Goal: Task Accomplishment & Management: Manage account settings

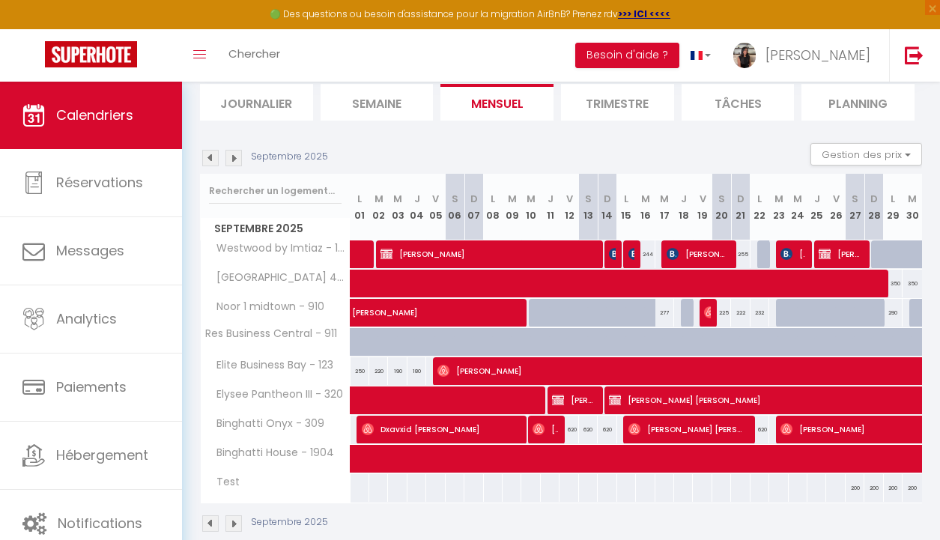
scroll to position [102, 0]
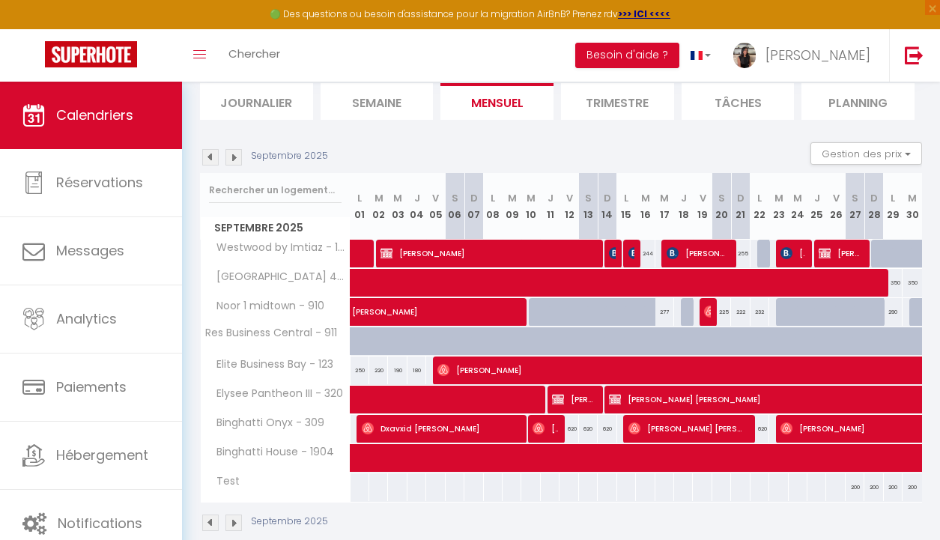
click at [233, 160] on img at bounding box center [233, 157] width 16 height 16
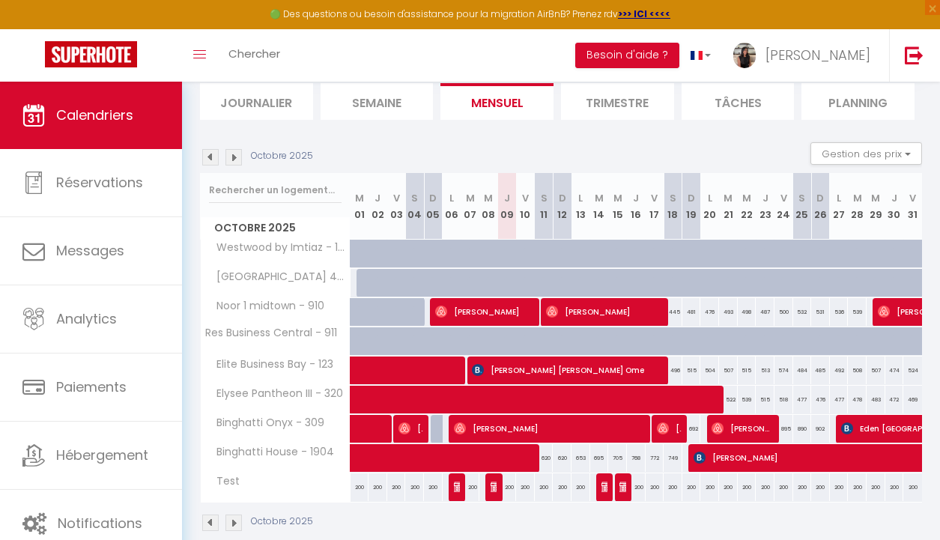
click at [211, 158] on img at bounding box center [210, 157] width 16 height 16
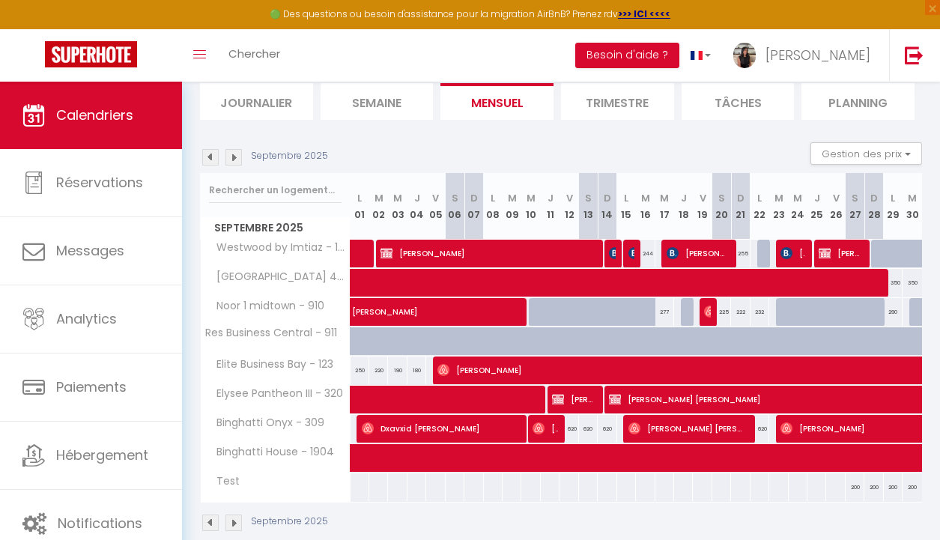
click at [211, 158] on img at bounding box center [210, 157] width 16 height 16
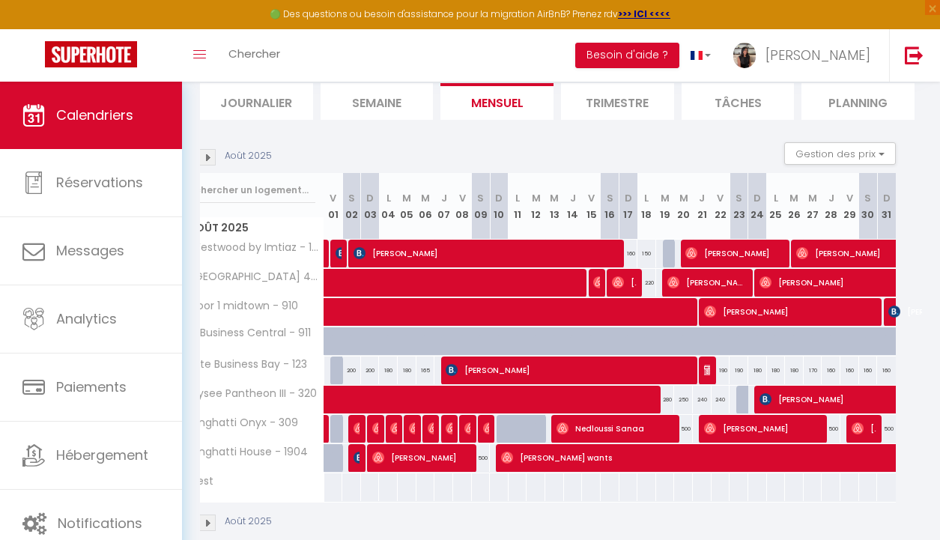
scroll to position [0, 30]
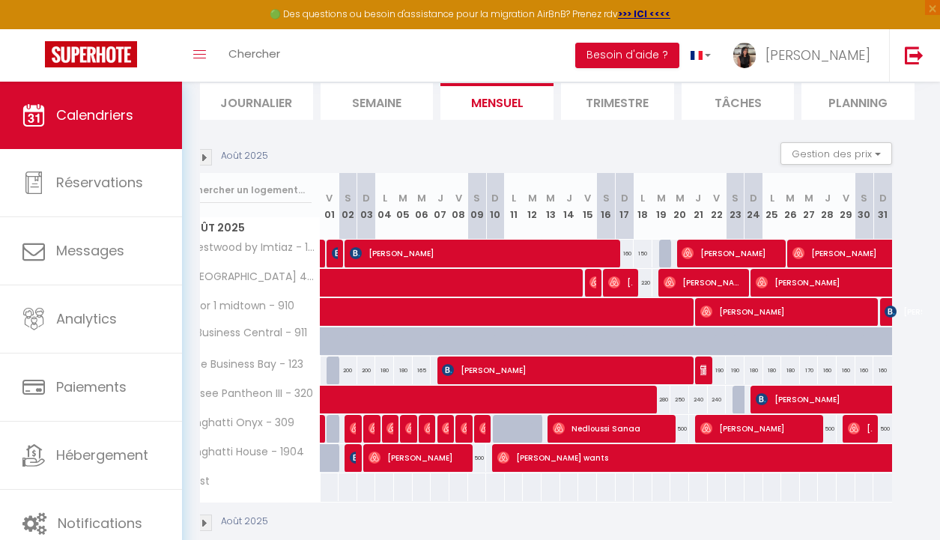
click at [204, 155] on img at bounding box center [203, 157] width 16 height 16
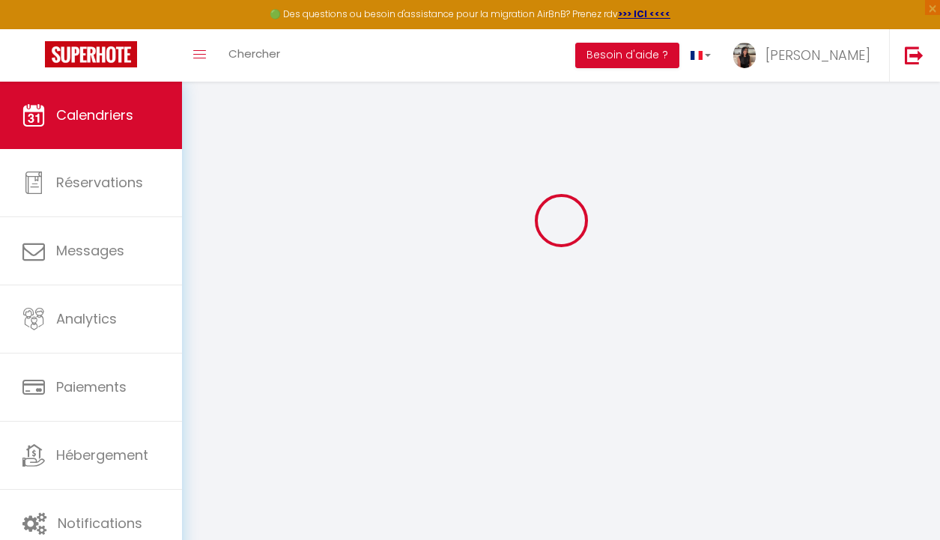
scroll to position [102, 0]
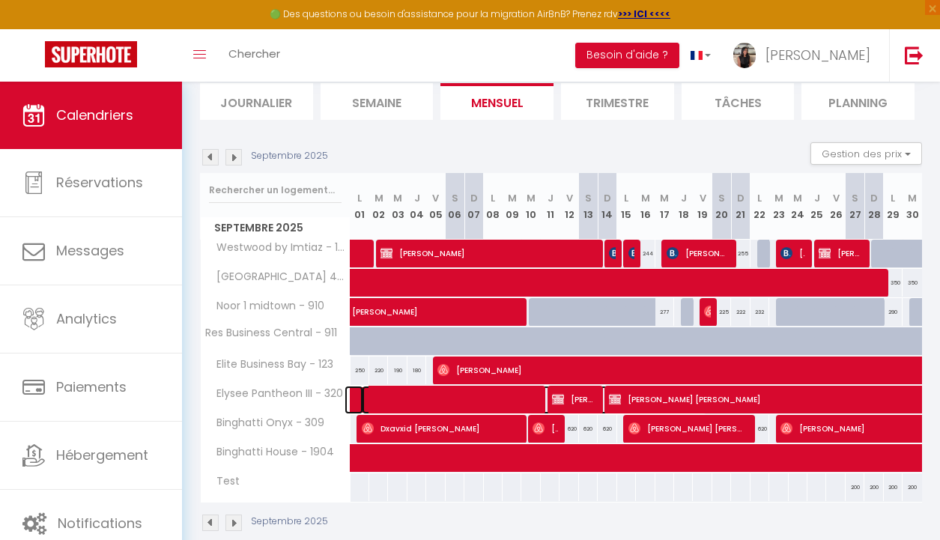
click at [467, 399] on span at bounding box center [534, 400] width 345 height 28
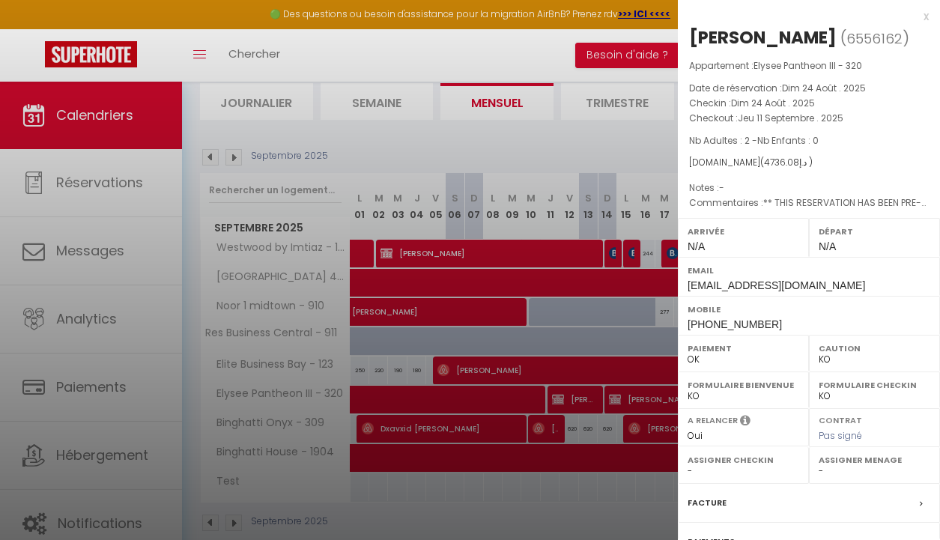
click at [636, 144] on div at bounding box center [470, 270] width 940 height 540
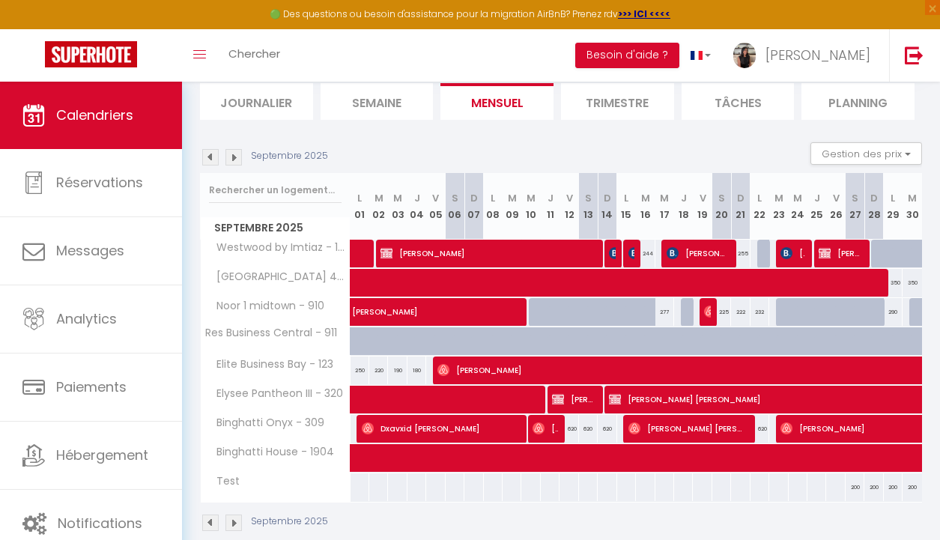
click at [210, 153] on img at bounding box center [210, 157] width 16 height 16
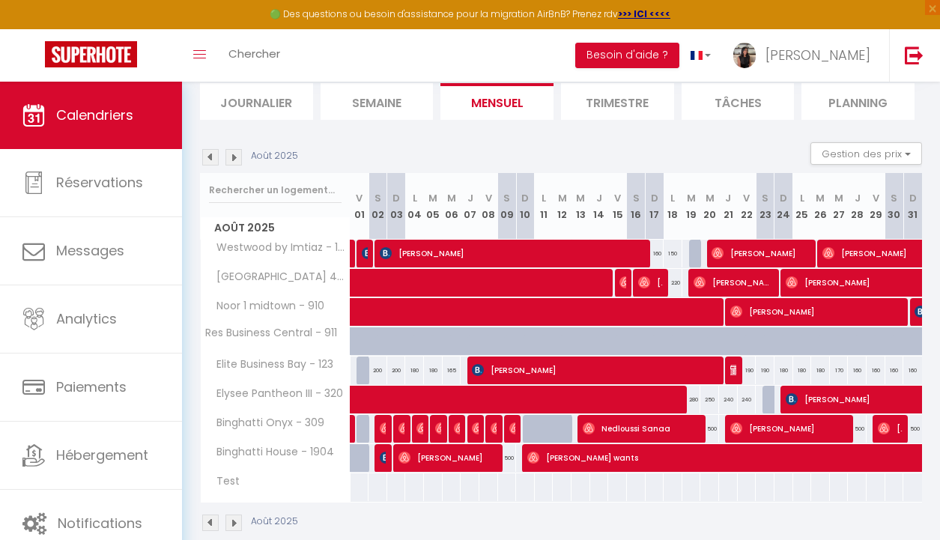
click at [213, 159] on img at bounding box center [210, 157] width 16 height 16
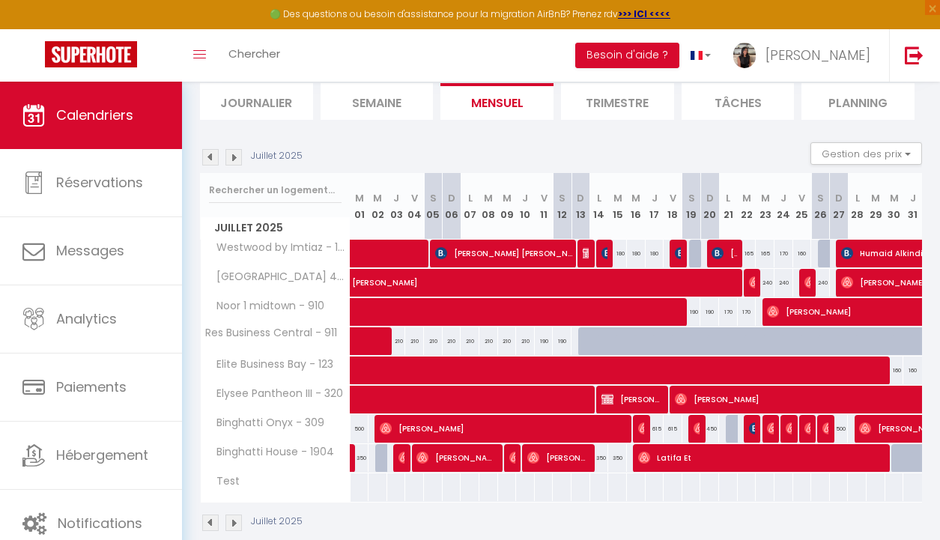
click at [229, 159] on img at bounding box center [233, 157] width 16 height 16
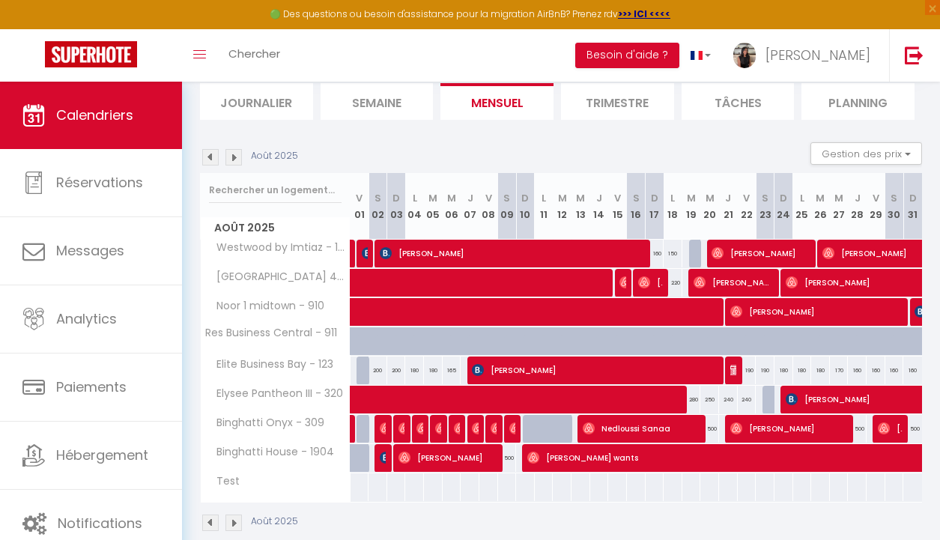
click at [229, 157] on img at bounding box center [233, 157] width 16 height 16
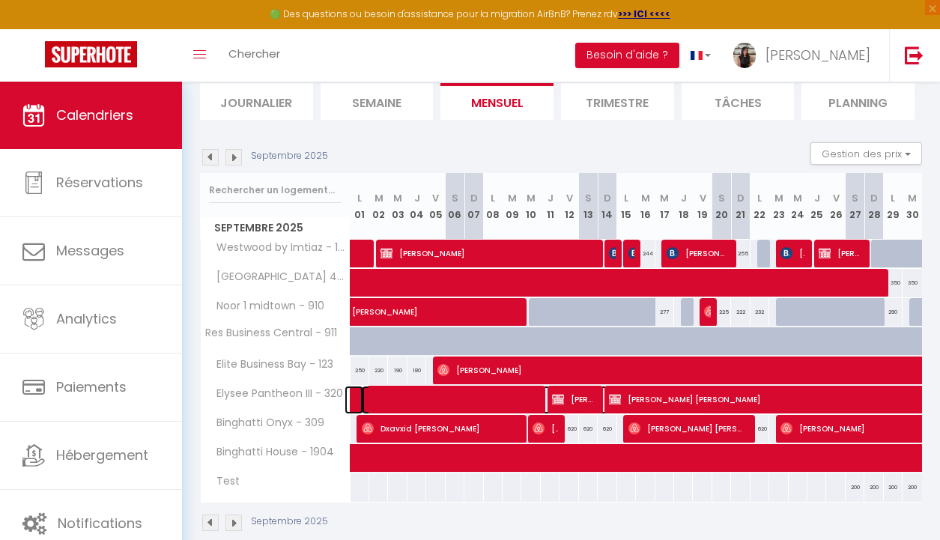
click at [401, 399] on span at bounding box center [534, 400] width 345 height 28
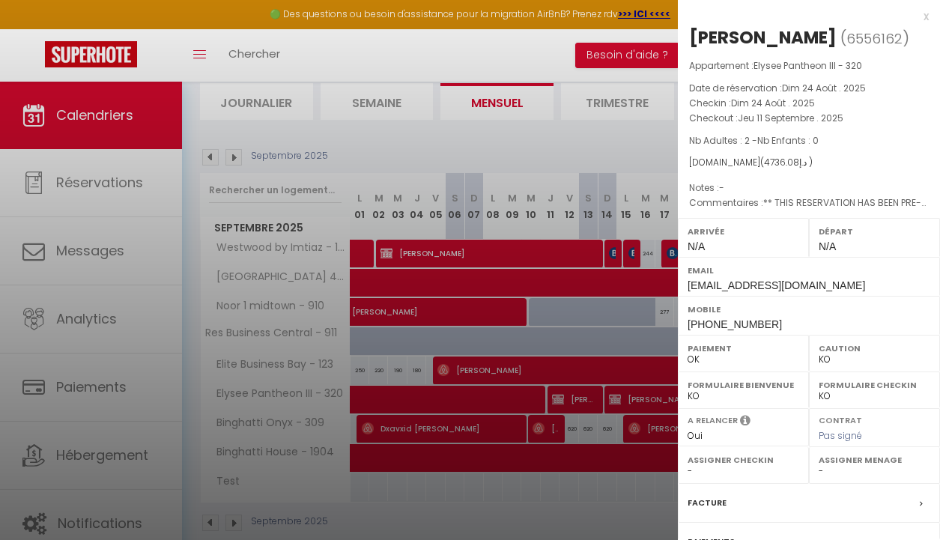
click at [927, 15] on div "x" at bounding box center [803, 16] width 251 height 18
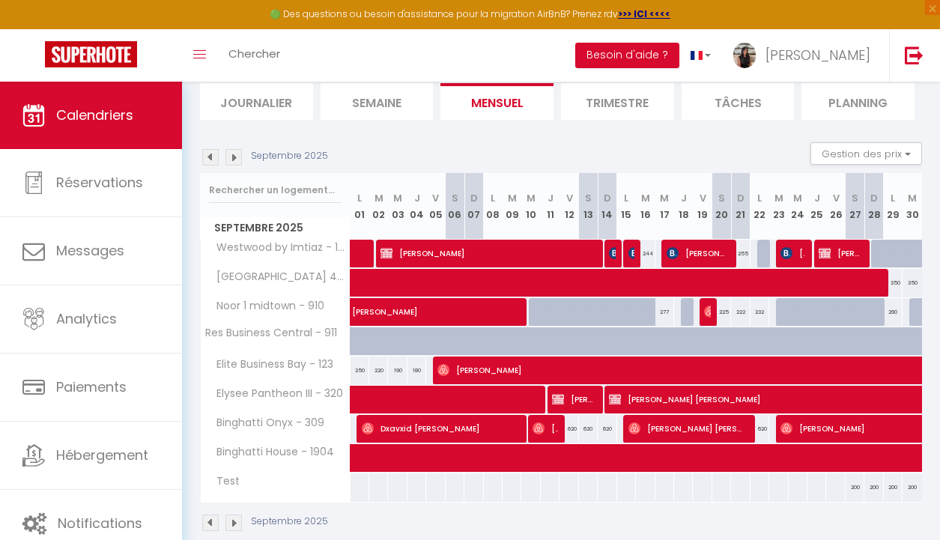
click at [210, 165] on img at bounding box center [210, 157] width 16 height 16
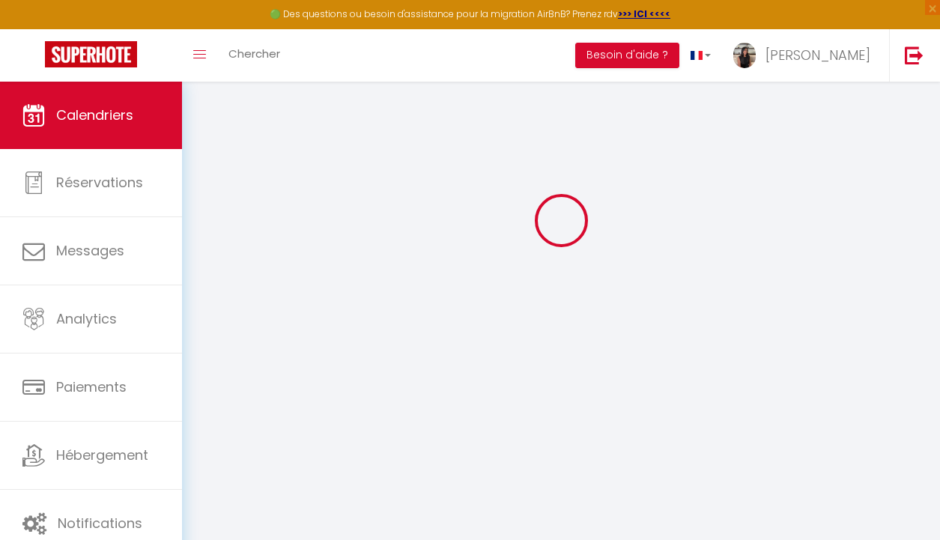
select select "KO"
select select "0"
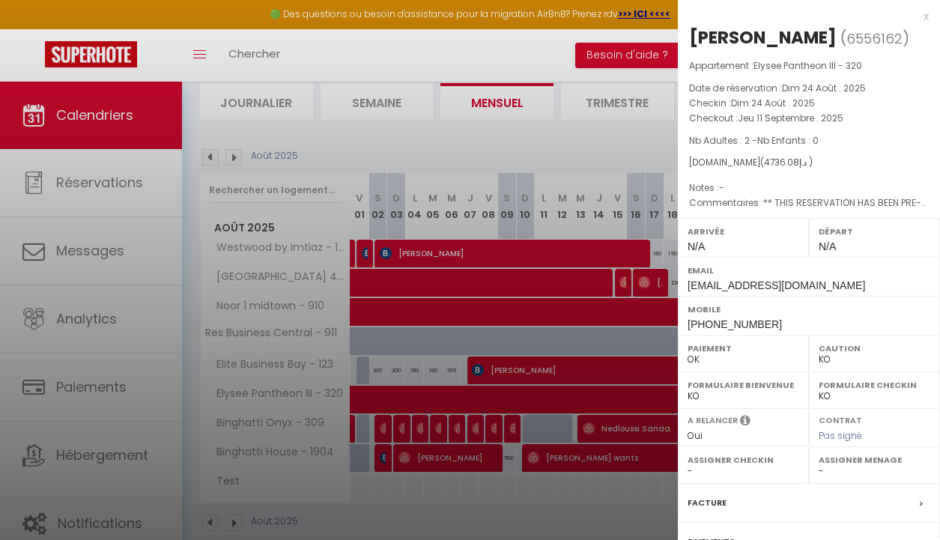
click at [549, 146] on div at bounding box center [470, 270] width 940 height 540
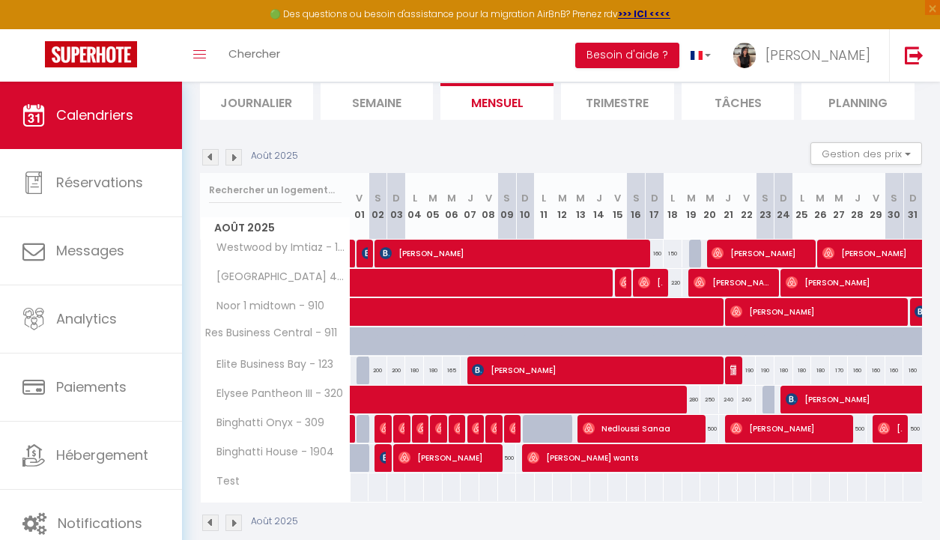
click at [236, 157] on img at bounding box center [233, 157] width 16 height 16
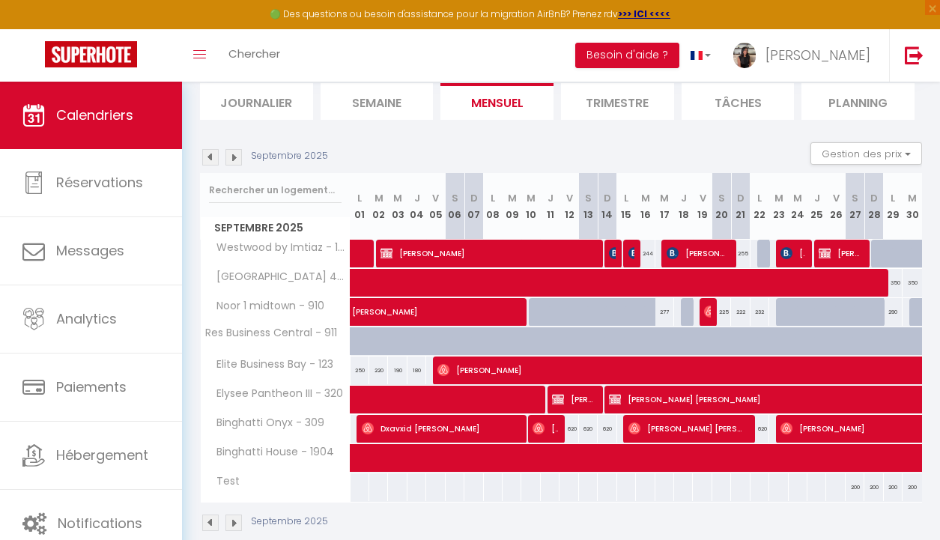
click at [207, 152] on img at bounding box center [210, 157] width 16 height 16
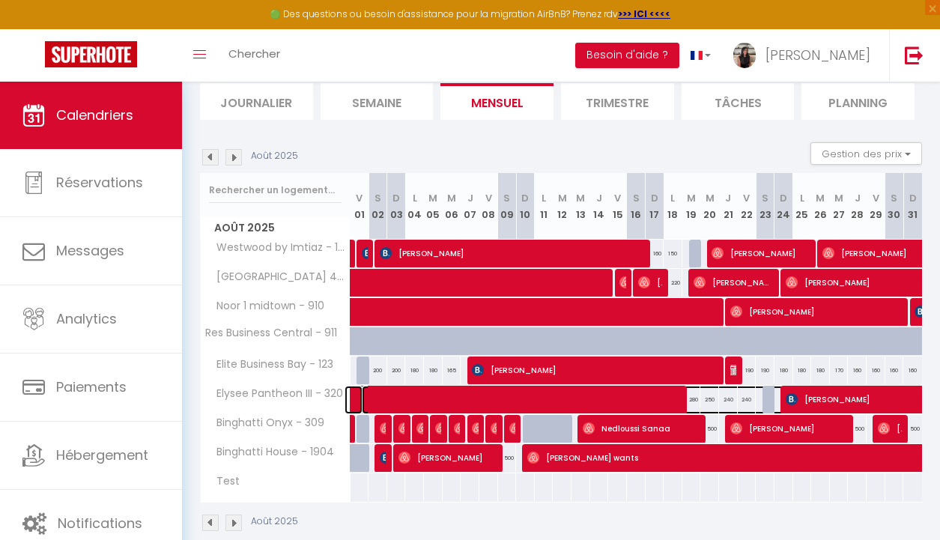
click at [401, 401] on span at bounding box center [672, 400] width 620 height 28
select select "OK"
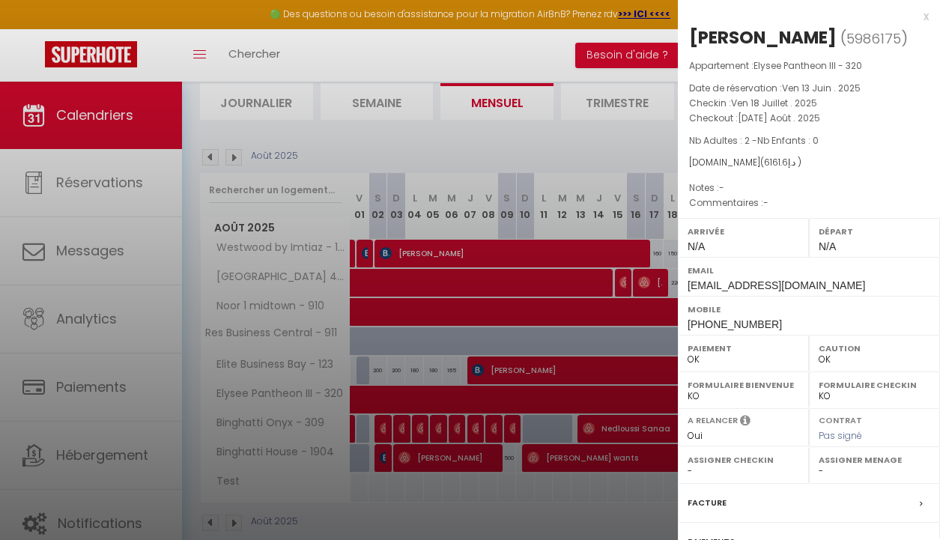
click at [508, 181] on div at bounding box center [470, 270] width 940 height 540
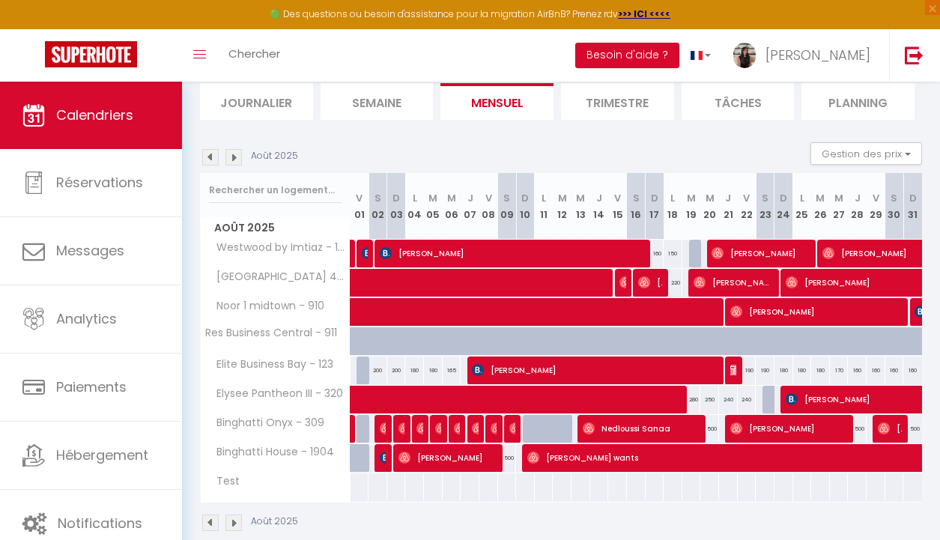
click at [208, 164] on img at bounding box center [210, 157] width 16 height 16
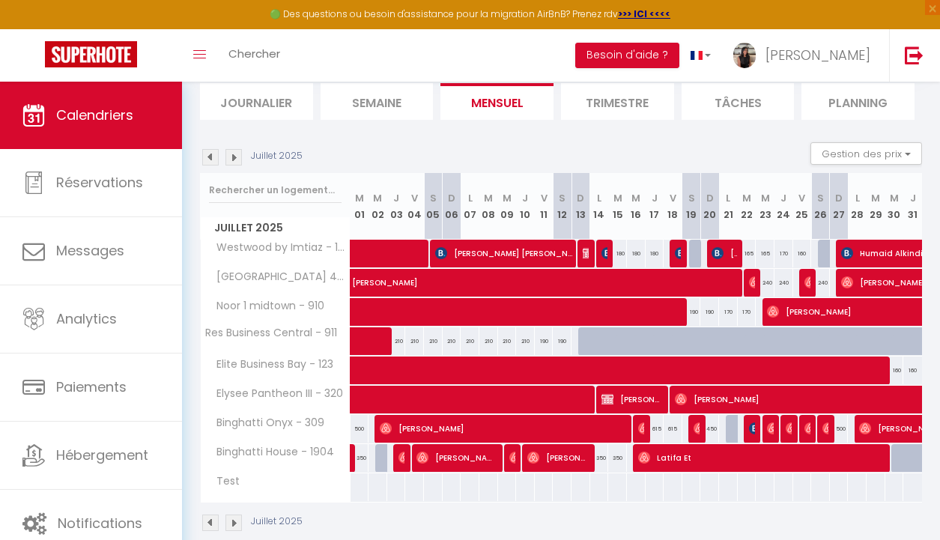
click at [237, 159] on img at bounding box center [233, 157] width 16 height 16
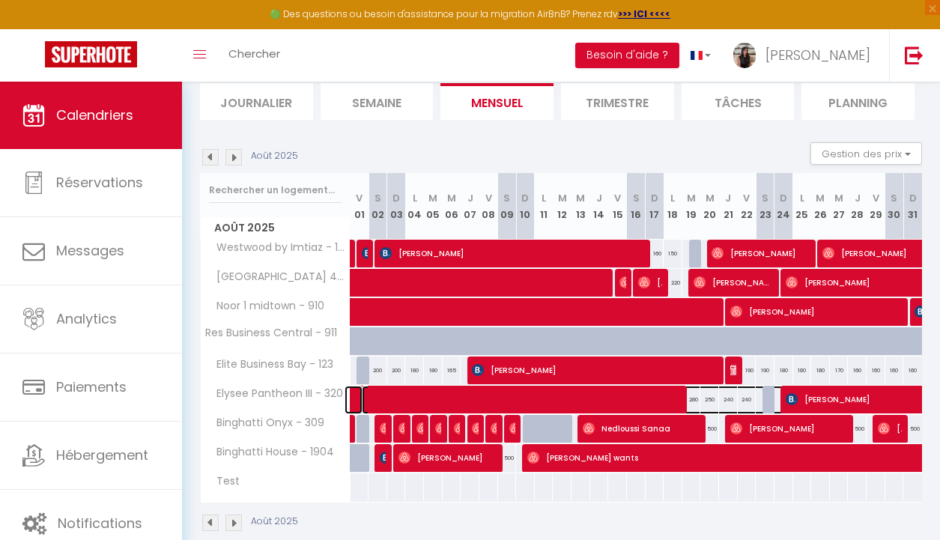
click at [506, 400] on span at bounding box center [672, 400] width 620 height 28
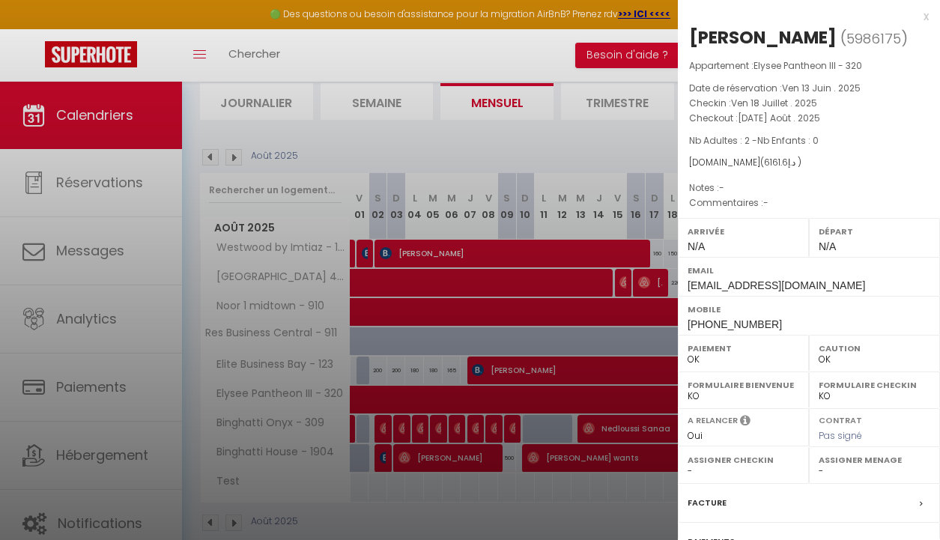
click at [564, 132] on div at bounding box center [470, 270] width 940 height 540
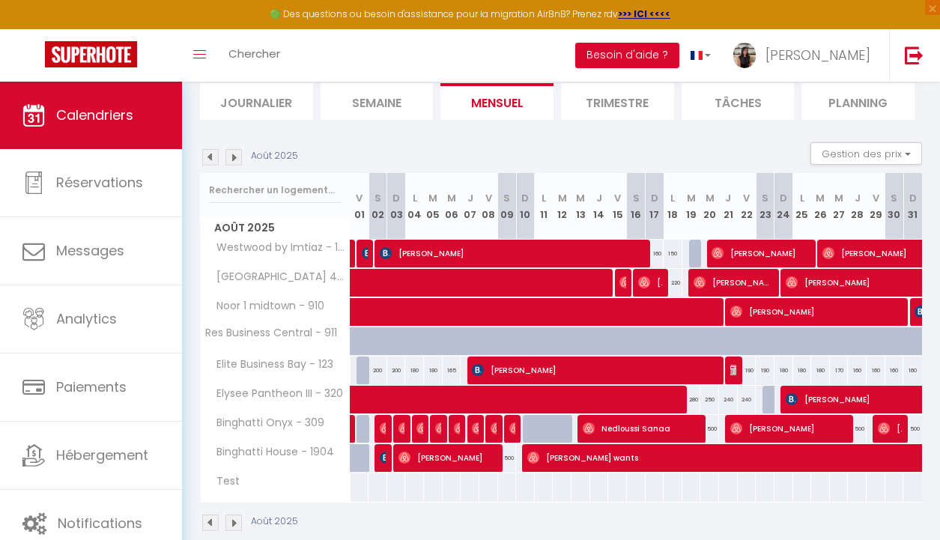
click at [234, 159] on img at bounding box center [233, 157] width 16 height 16
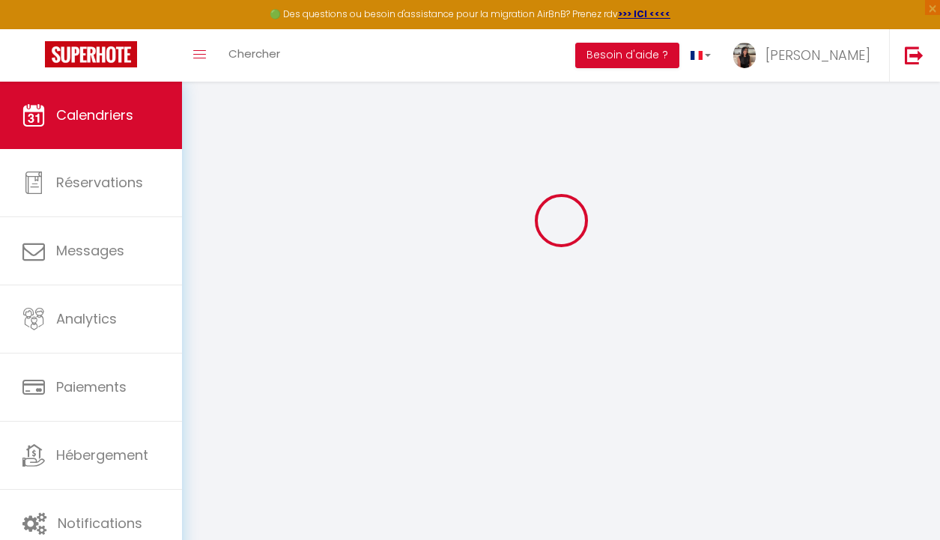
select select "0"
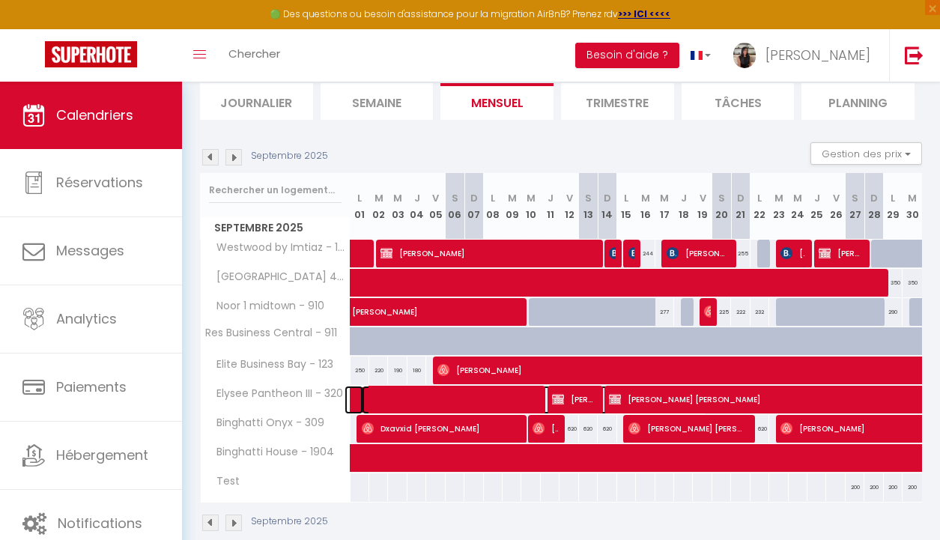
click at [430, 392] on span at bounding box center [534, 400] width 345 height 28
select select "KO"
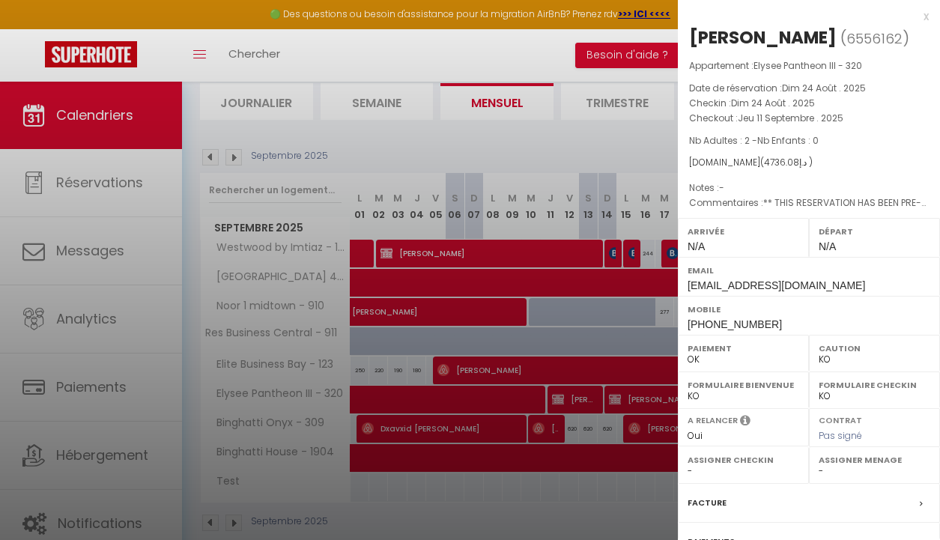
click at [527, 142] on div at bounding box center [470, 270] width 940 height 540
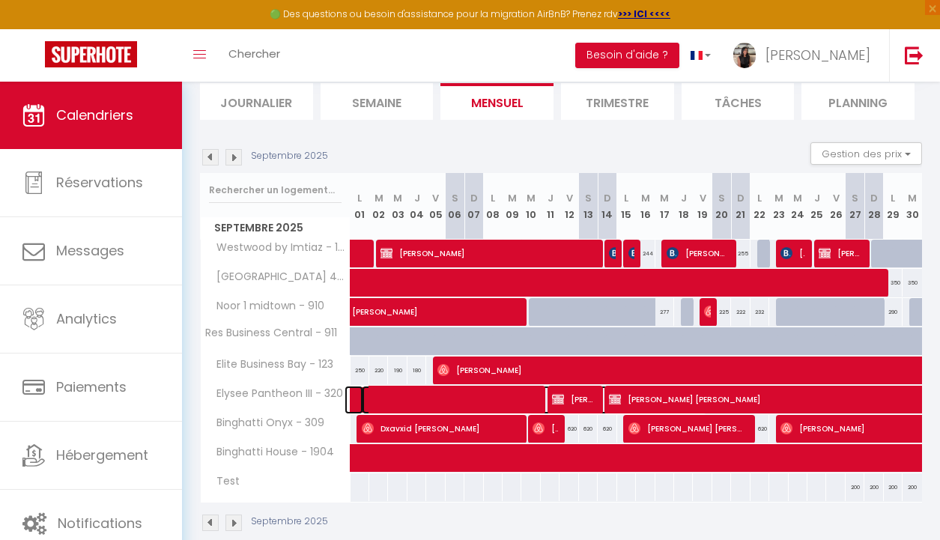
click at [485, 401] on span at bounding box center [534, 400] width 345 height 28
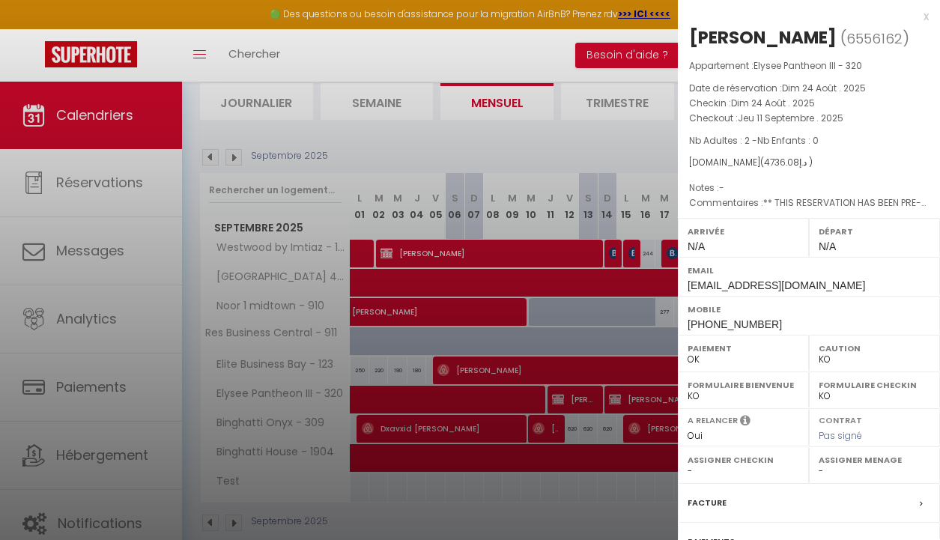
click at [923, 19] on div "x" at bounding box center [803, 16] width 251 height 18
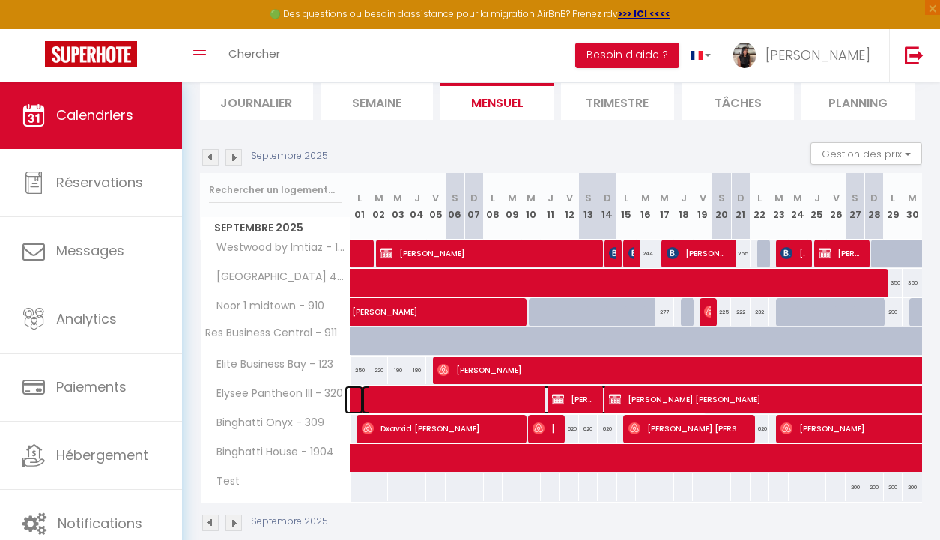
click at [416, 397] on span at bounding box center [534, 400] width 345 height 28
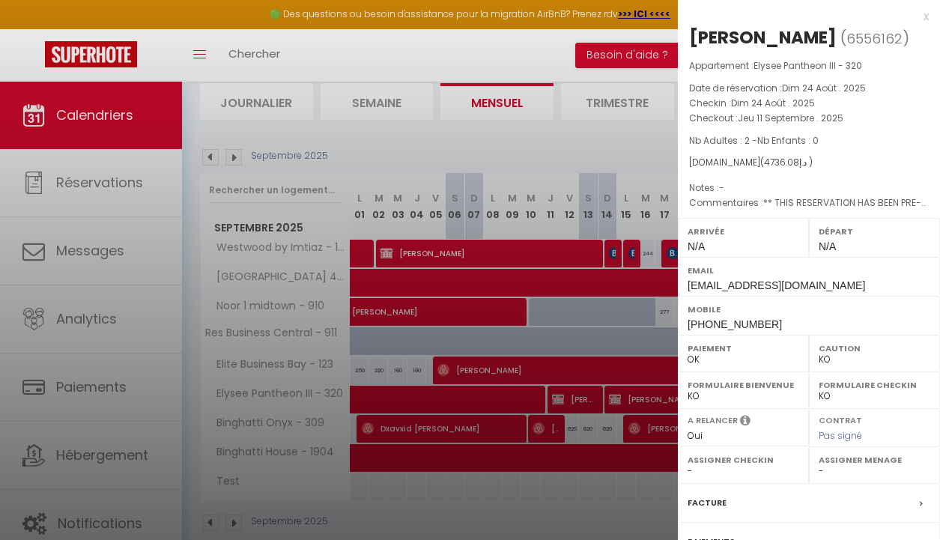
click at [924, 19] on div "x" at bounding box center [803, 16] width 251 height 18
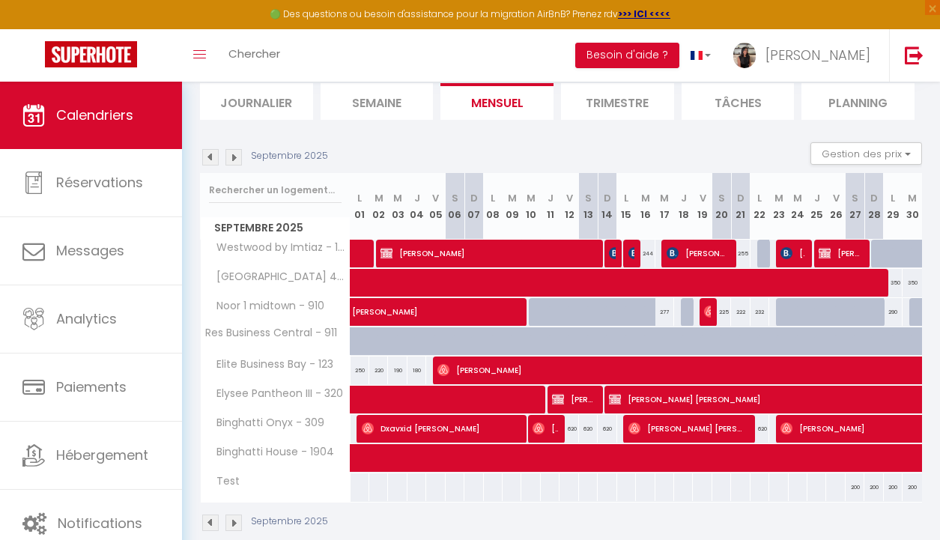
click at [416, 127] on section "Septembre 2025 Gestion des prix Nb Nuits minimum Règles Disponibilité Septembre…" at bounding box center [561, 336] width 722 height 419
click at [422, 398] on span at bounding box center [534, 400] width 345 height 28
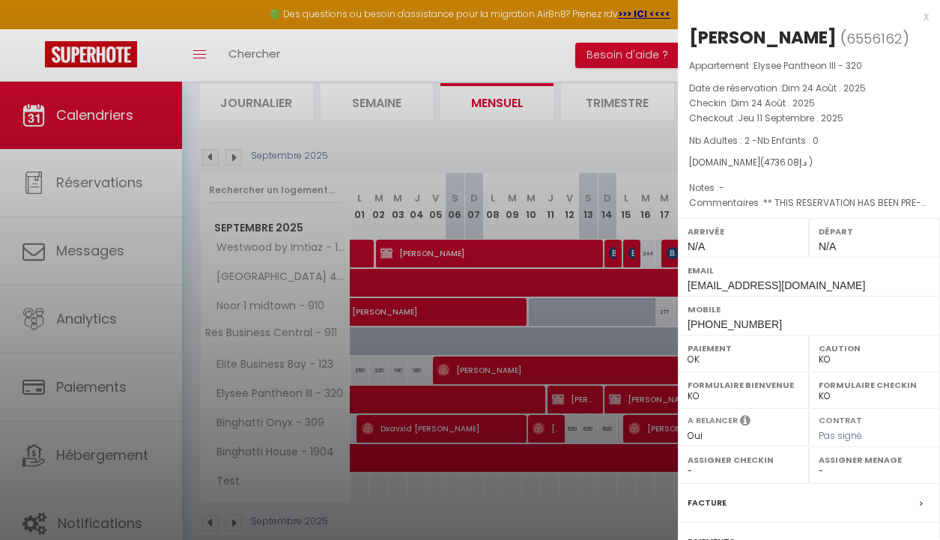
click at [488, 184] on div at bounding box center [470, 270] width 940 height 540
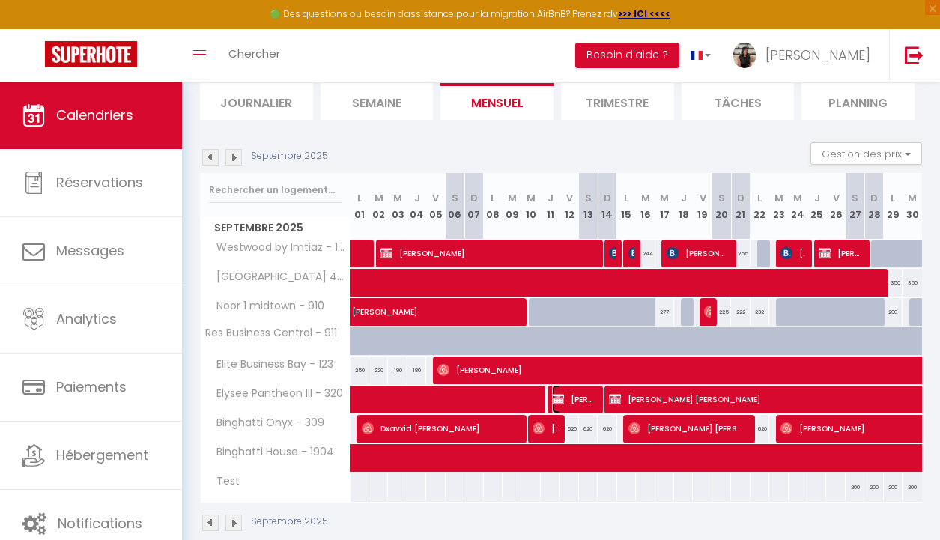
click at [562, 402] on img at bounding box center [558, 399] width 12 height 12
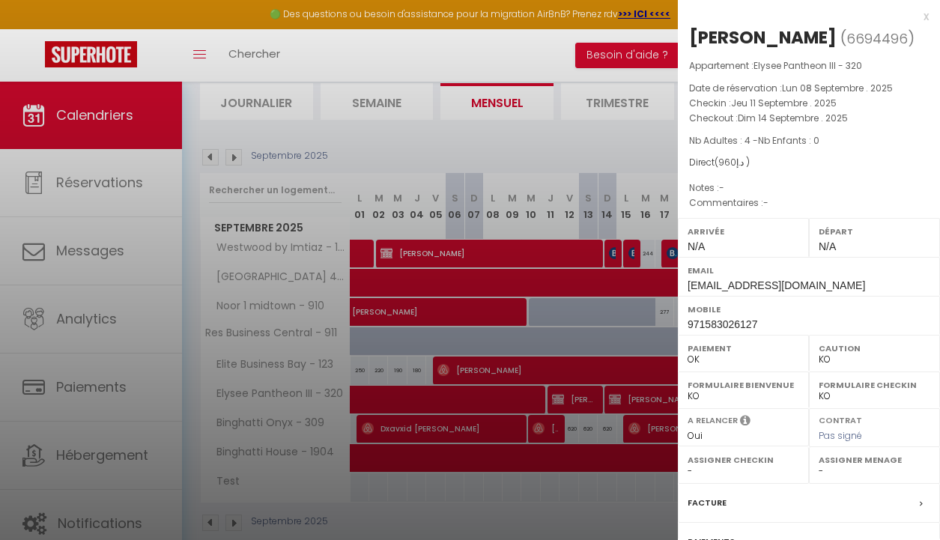
click at [574, 306] on div at bounding box center [470, 270] width 940 height 540
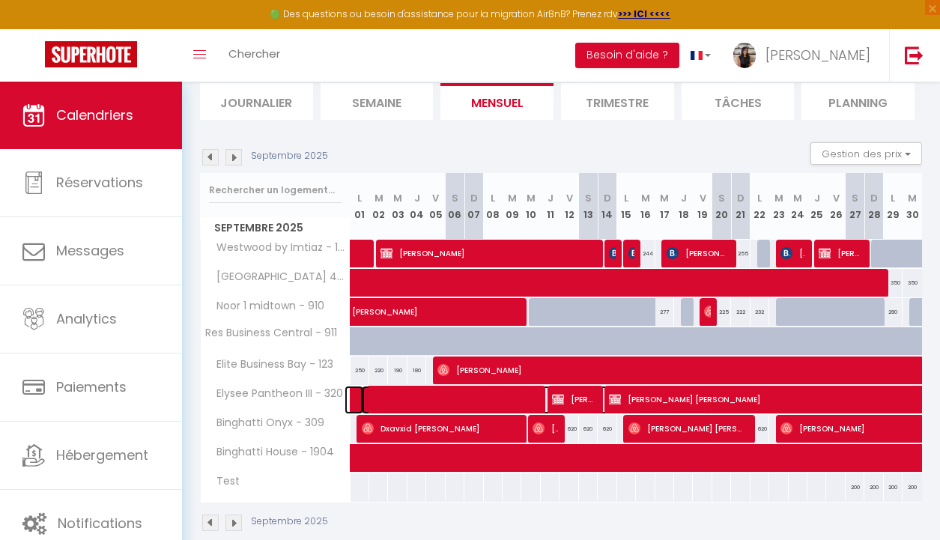
click at [440, 403] on span at bounding box center [534, 400] width 345 height 28
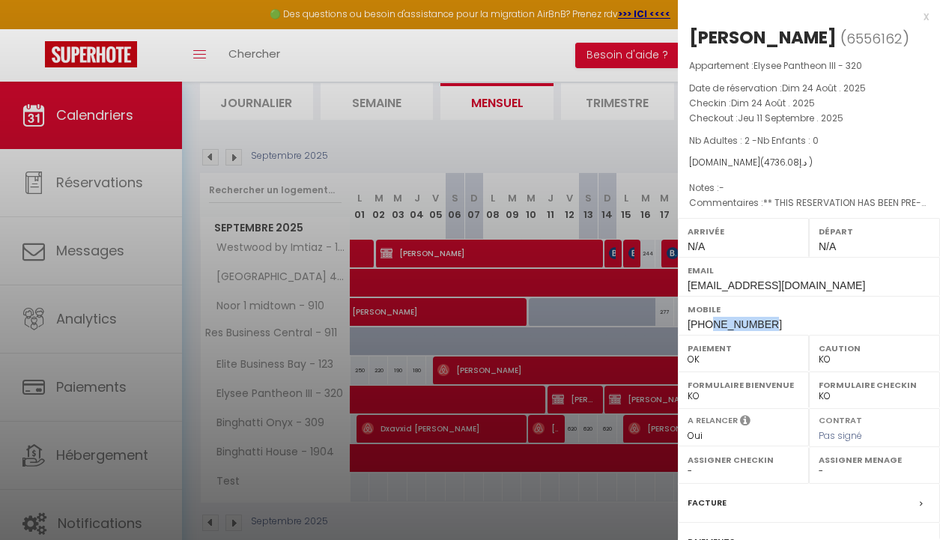
drag, startPoint x: 709, startPoint y: 325, endPoint x: 751, endPoint y: 322, distance: 42.1
click at [757, 324] on span "[PHONE_NUMBER]" at bounding box center [735, 324] width 94 height 12
copy span "50852798"
click at [779, 315] on label "Mobile" at bounding box center [809, 309] width 243 height 15
drag, startPoint x: 763, startPoint y: 321, endPoint x: 713, endPoint y: 324, distance: 50.2
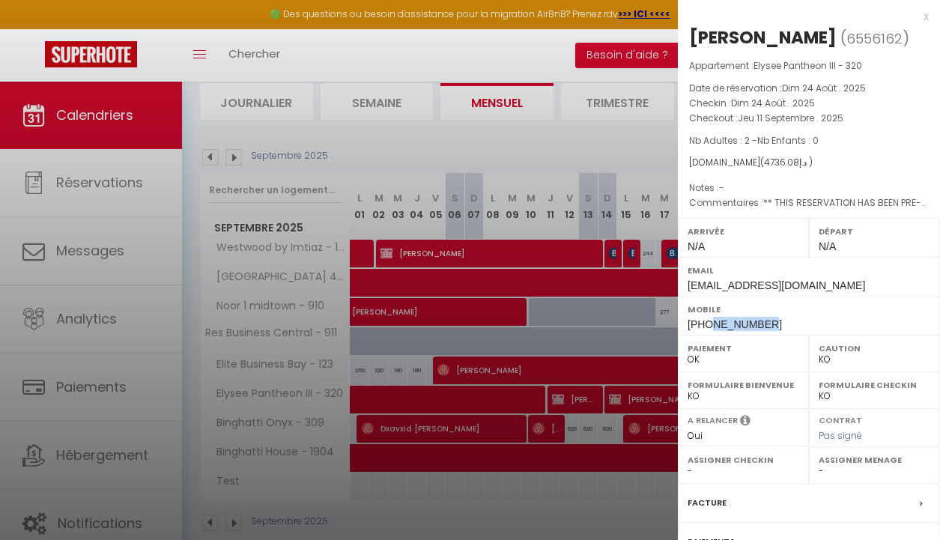
click at [713, 324] on div "Mobile [PHONE_NUMBER]" at bounding box center [809, 315] width 262 height 39
copy span "508527980"
click at [492, 363] on div at bounding box center [470, 270] width 940 height 540
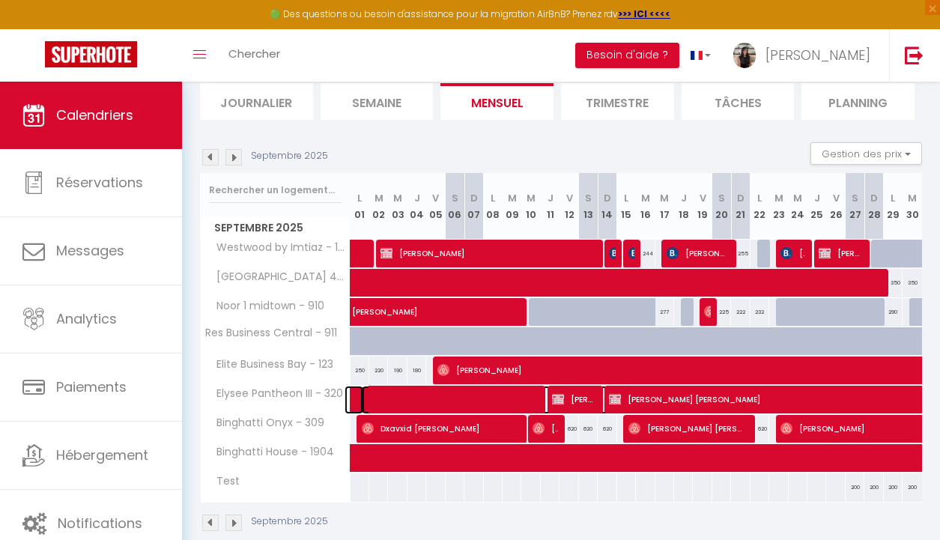
click at [551, 399] on span at bounding box center [534, 400] width 345 height 28
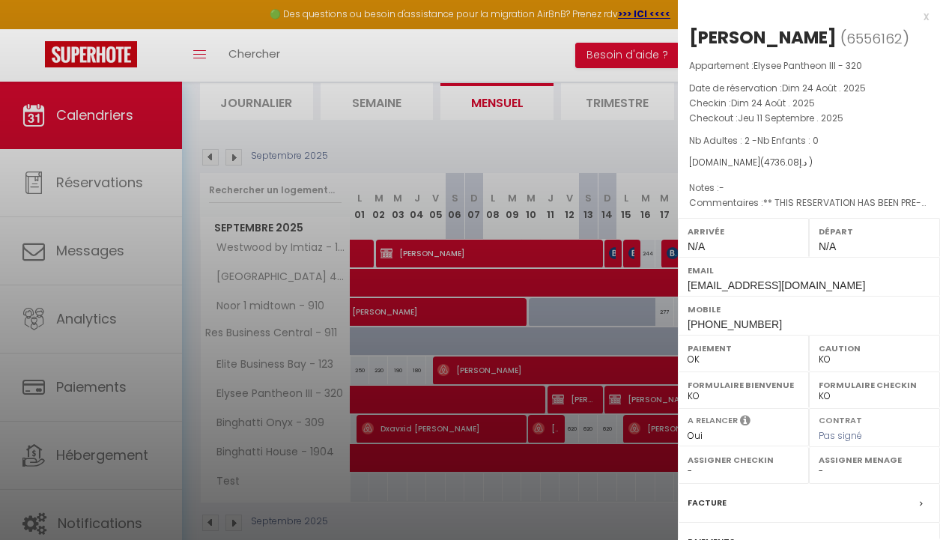
click at [630, 296] on div at bounding box center [470, 270] width 940 height 540
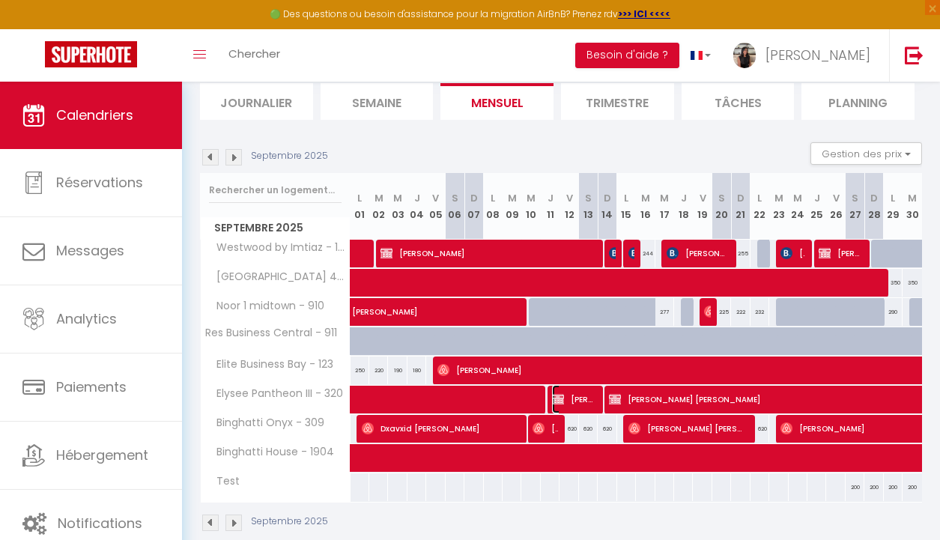
click at [580, 400] on span "[PERSON_NAME]" at bounding box center [573, 399] width 43 height 28
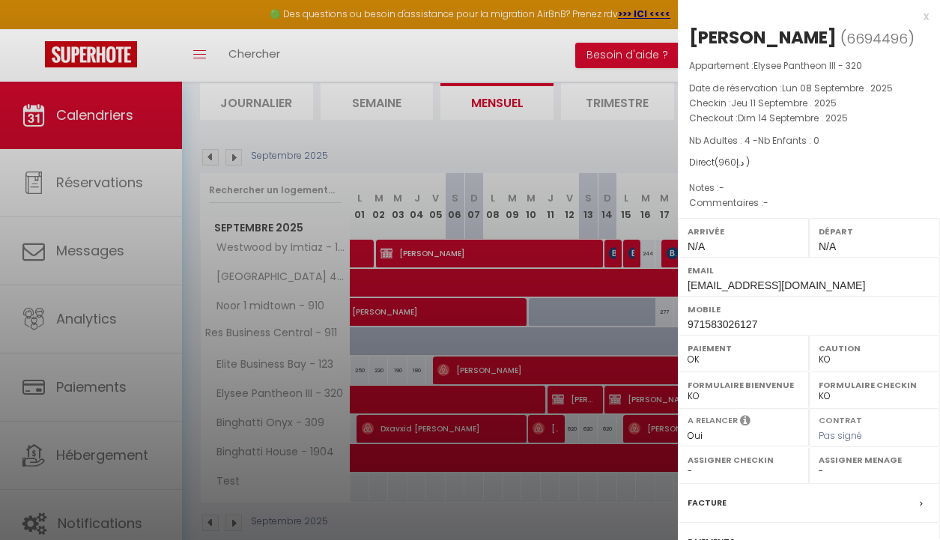
click at [604, 172] on div at bounding box center [470, 270] width 940 height 540
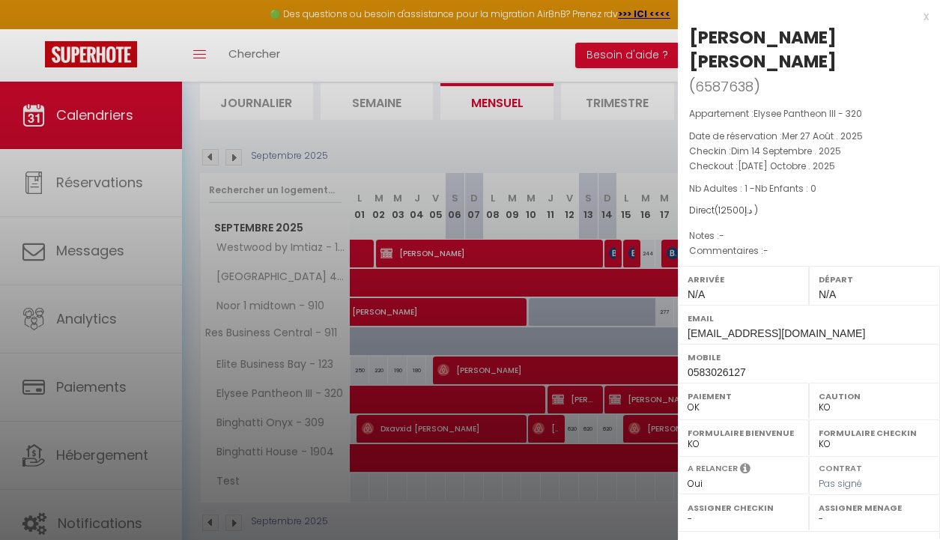
click at [540, 276] on div at bounding box center [470, 270] width 940 height 540
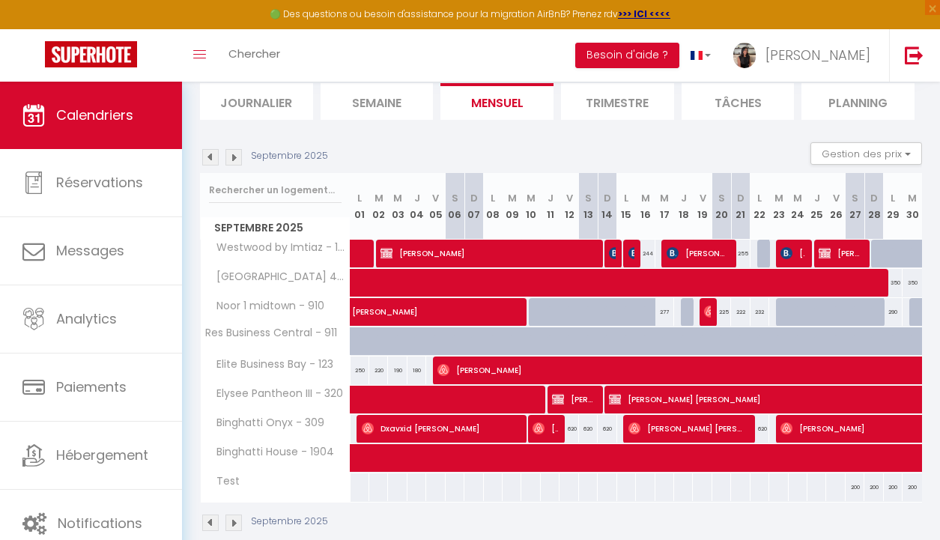
click at [236, 159] on img at bounding box center [233, 157] width 16 height 16
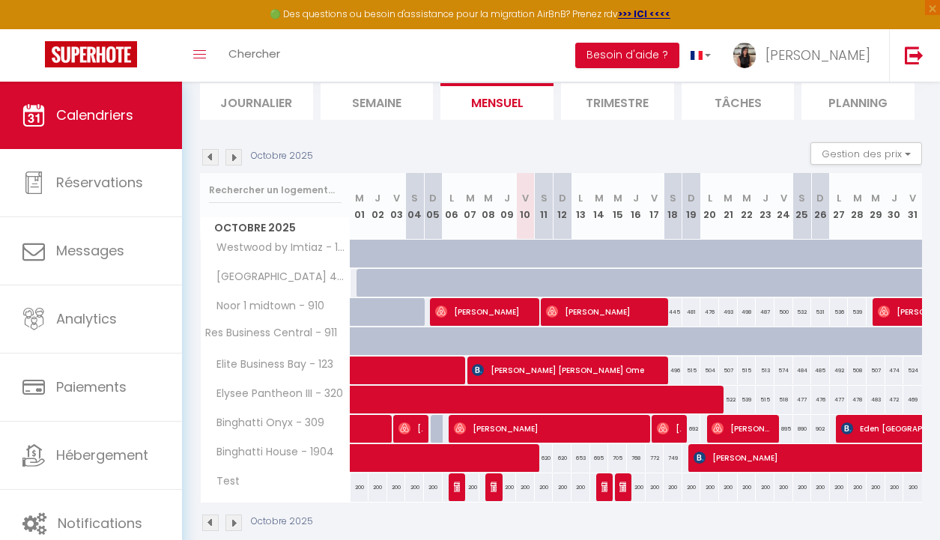
click at [208, 154] on img at bounding box center [210, 157] width 16 height 16
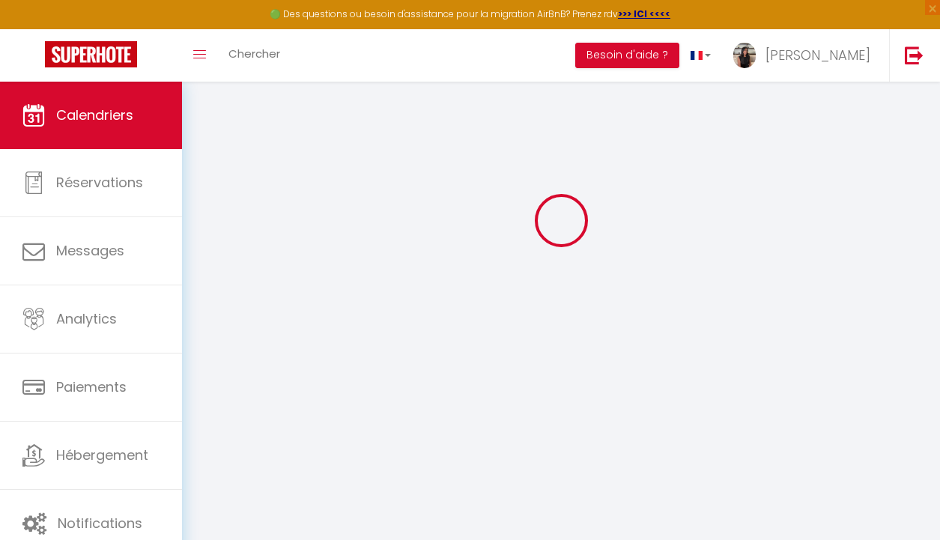
select select "KO"
select select "0"
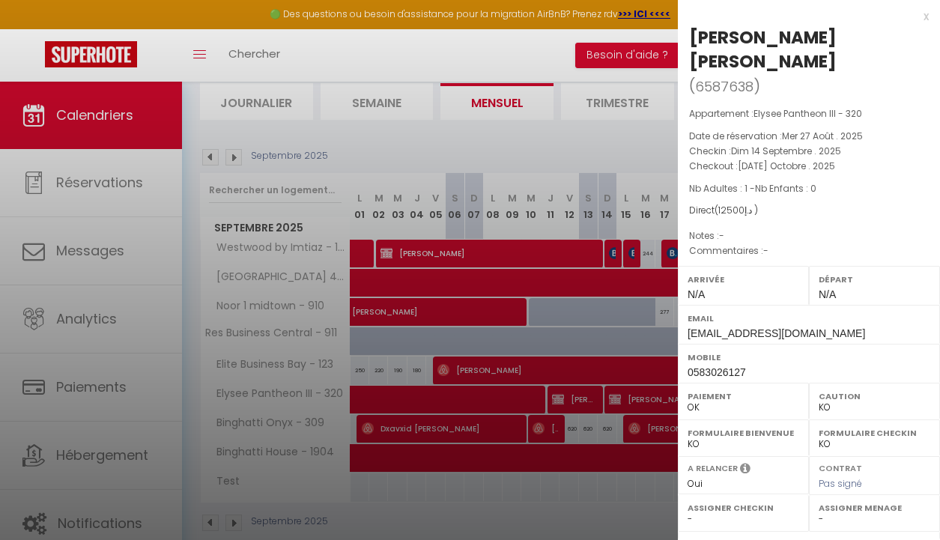
click at [482, 170] on div at bounding box center [470, 270] width 940 height 540
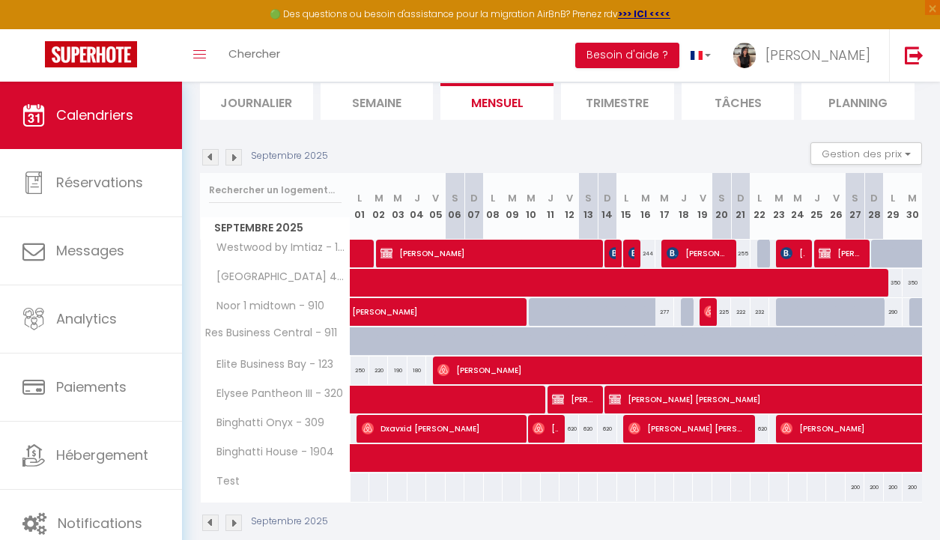
click at [213, 157] on img at bounding box center [210, 157] width 16 height 16
